Goal: Information Seeking & Learning: Check status

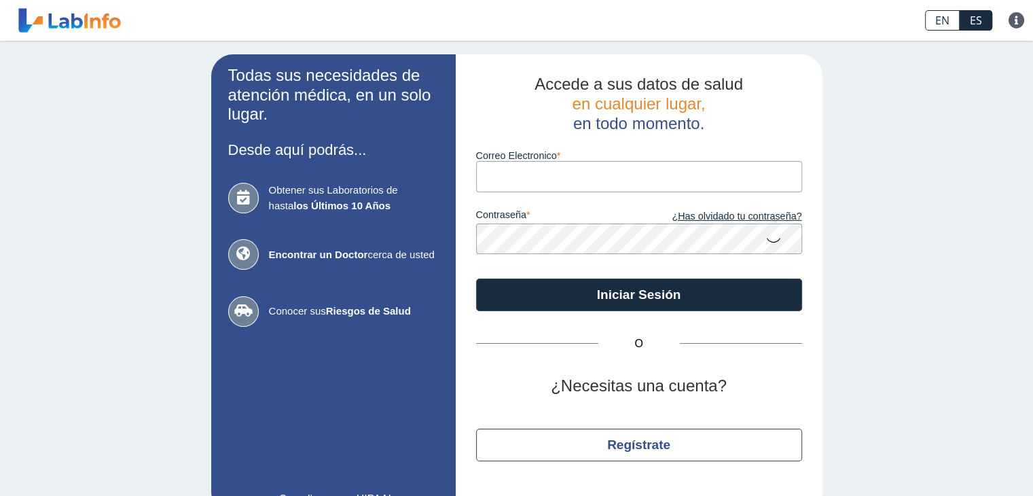
drag, startPoint x: 0, startPoint y: 0, endPoint x: 505, endPoint y: 178, distance: 535.2
click at [505, 178] on input "Correo Electronico" at bounding box center [639, 176] width 326 height 31
type input "[EMAIL_ADDRESS][DOMAIN_NAME]"
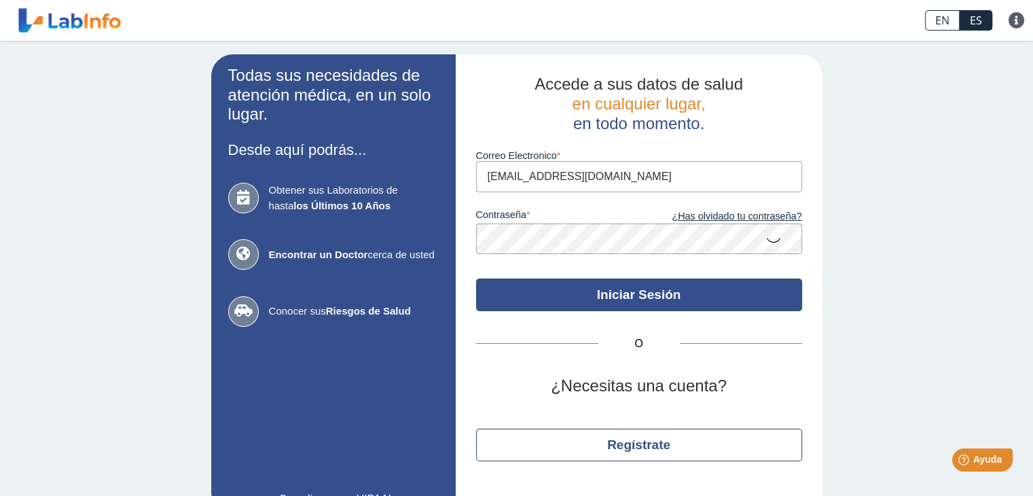
click at [600, 294] on button "Iniciar Sesión" at bounding box center [639, 295] width 326 height 33
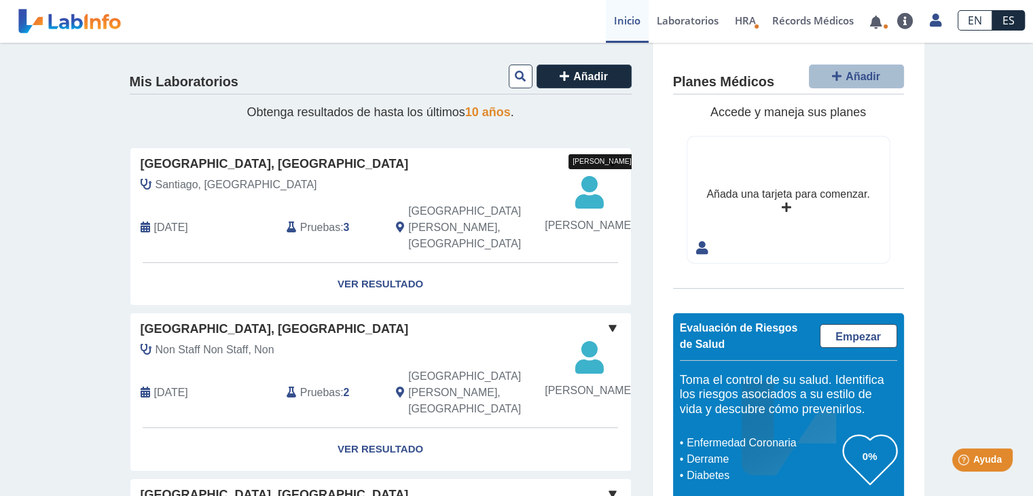
click at [581, 228] on span "[PERSON_NAME]" at bounding box center [589, 225] width 89 height 16
click at [410, 279] on link "Ver Resultado" at bounding box center [380, 284] width 501 height 43
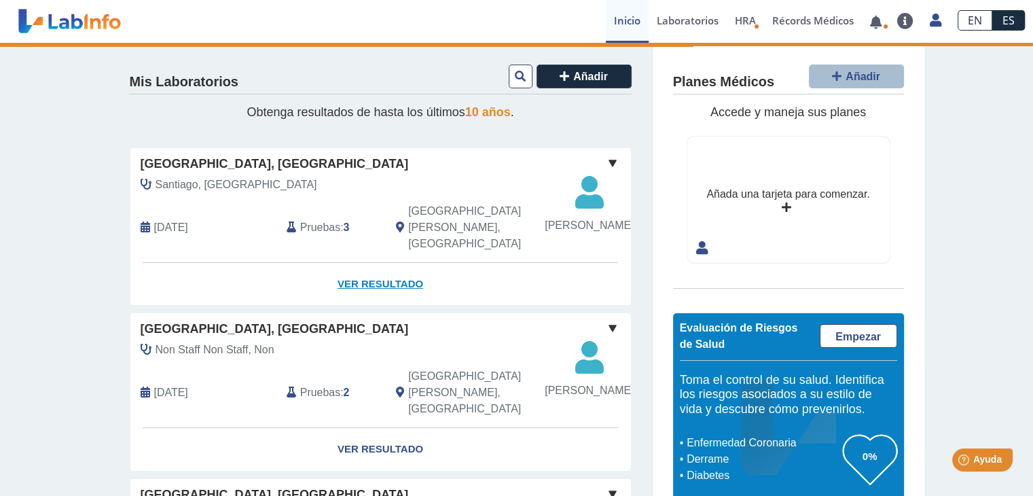
click at [399, 290] on link "Ver Resultado" at bounding box center [380, 284] width 501 height 43
click at [393, 287] on link "Ver Resultado" at bounding box center [380, 284] width 501 height 43
click at [588, 183] on icon at bounding box center [589, 197] width 89 height 41
click at [378, 291] on link "Ver Resultado" at bounding box center [380, 284] width 501 height 43
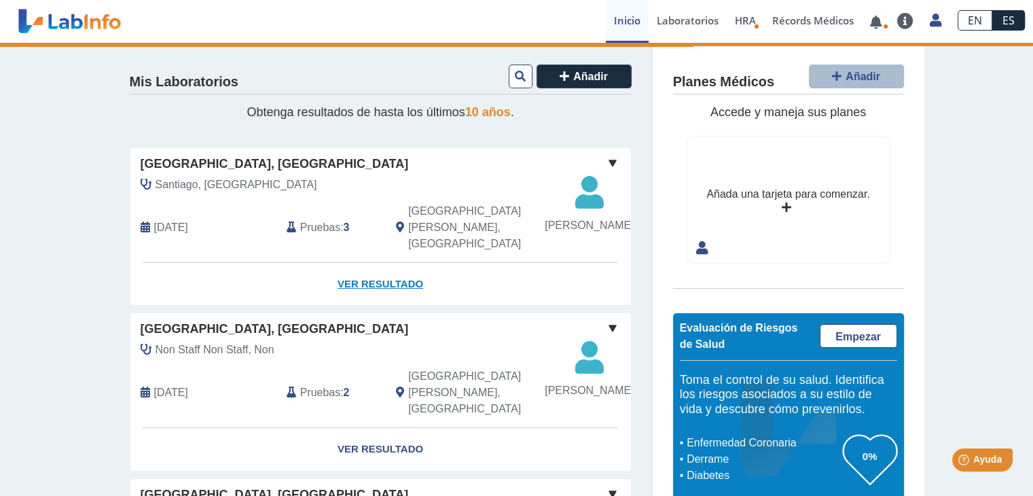
click at [376, 283] on link "Ver Resultado" at bounding box center [380, 284] width 501 height 43
click at [580, 195] on icon at bounding box center [589, 197] width 89 height 41
click at [373, 452] on link "Ver Resultado" at bounding box center [380, 449] width 501 height 43
click at [385, 281] on link "Ver Resultado" at bounding box center [380, 284] width 501 height 43
click at [384, 285] on link "Ver Resultado" at bounding box center [380, 284] width 501 height 43
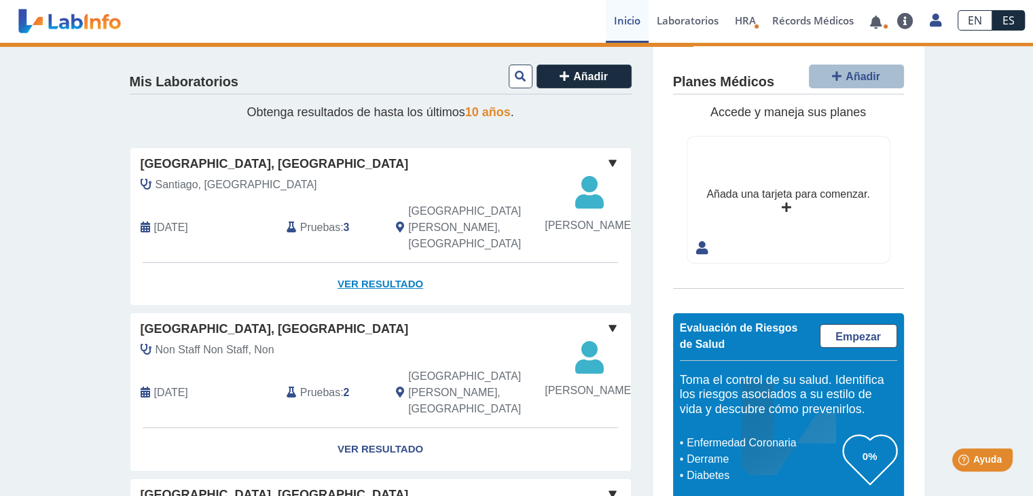
click at [384, 285] on link "Ver Resultado" at bounding box center [380, 284] width 501 height 43
click at [373, 289] on link "Ver Resultado" at bounding box center [380, 284] width 501 height 43
drag, startPoint x: 175, startPoint y: 62, endPoint x: 27, endPoint y: 3, distance: 159.1
click at [27, 3] on ion-app "[GEOGRAPHIC_DATA], [PERSON_NAME] envió nuevos resultados de laboratorio Para [P…" at bounding box center [516, 248] width 1033 height 496
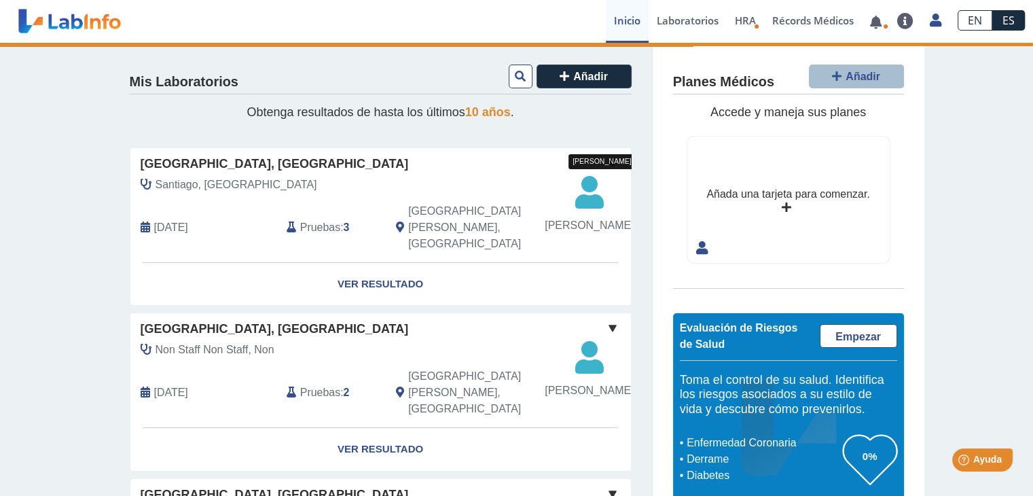
click at [572, 234] on span "[PERSON_NAME]" at bounding box center [589, 225] width 89 height 16
click at [386, 281] on link "Ver Resultado" at bounding box center [380, 284] width 501 height 43
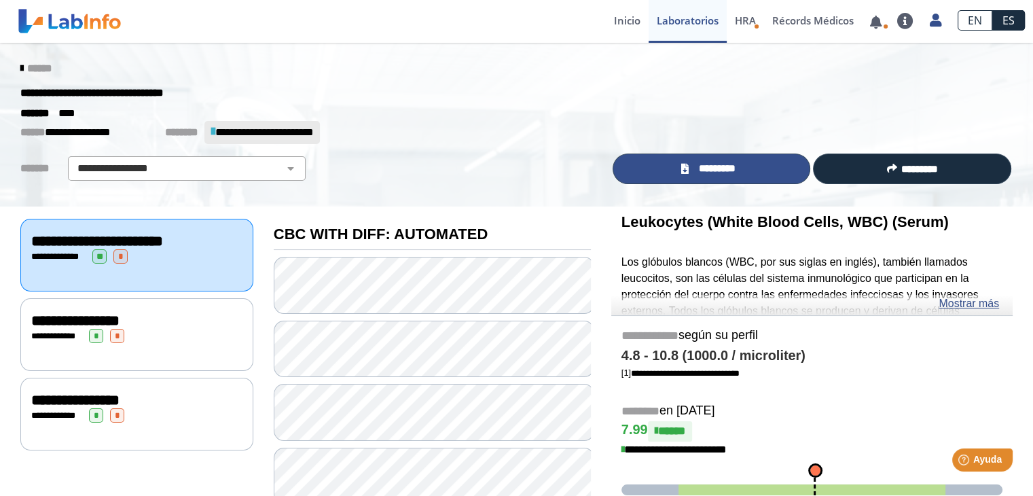
click at [777, 164] on link "*********" at bounding box center [712, 169] width 198 height 31
